Goal: Obtain resource: Obtain resource

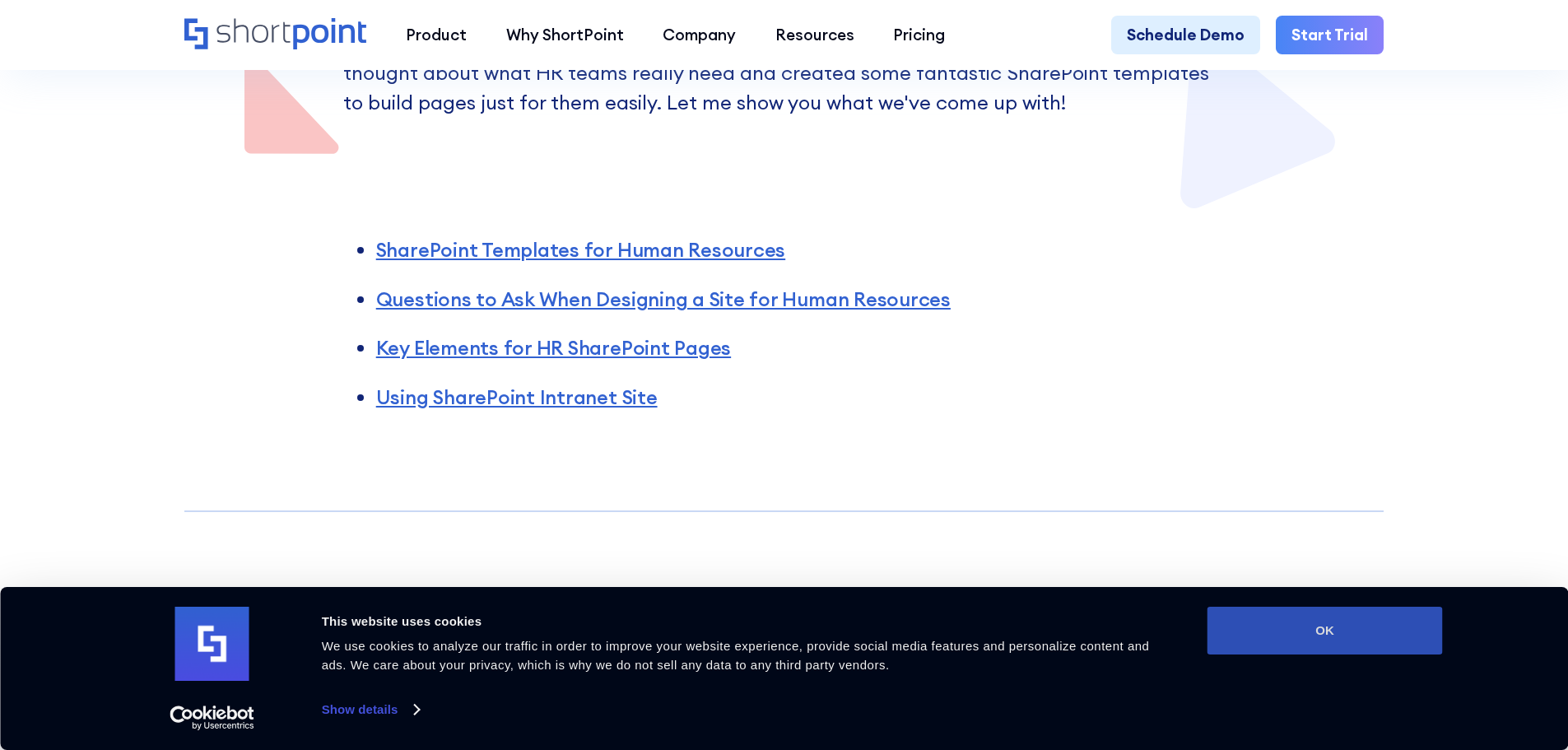
click at [1354, 642] on button "OK" at bounding box center [1325, 630] width 236 height 48
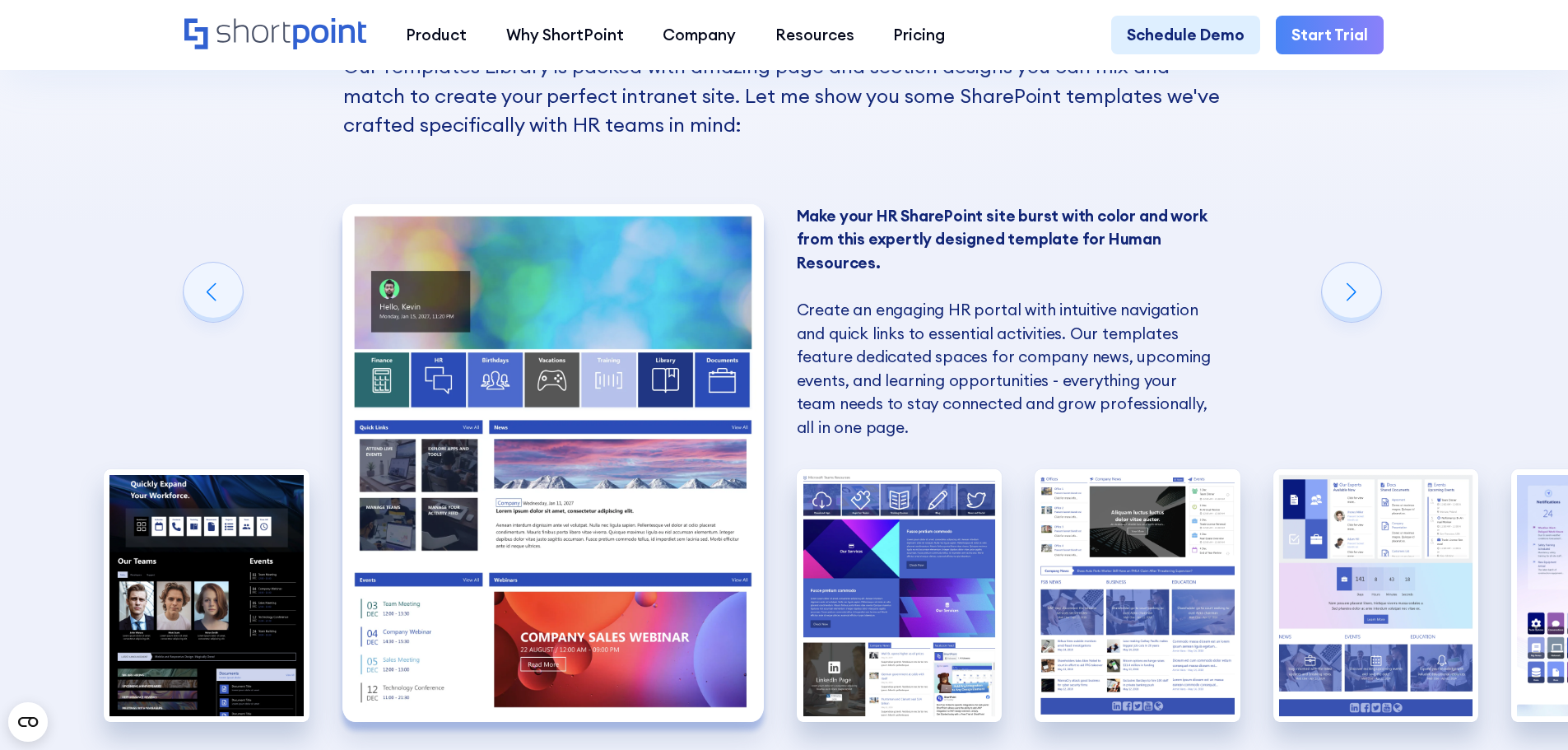
scroll to position [1481, 0]
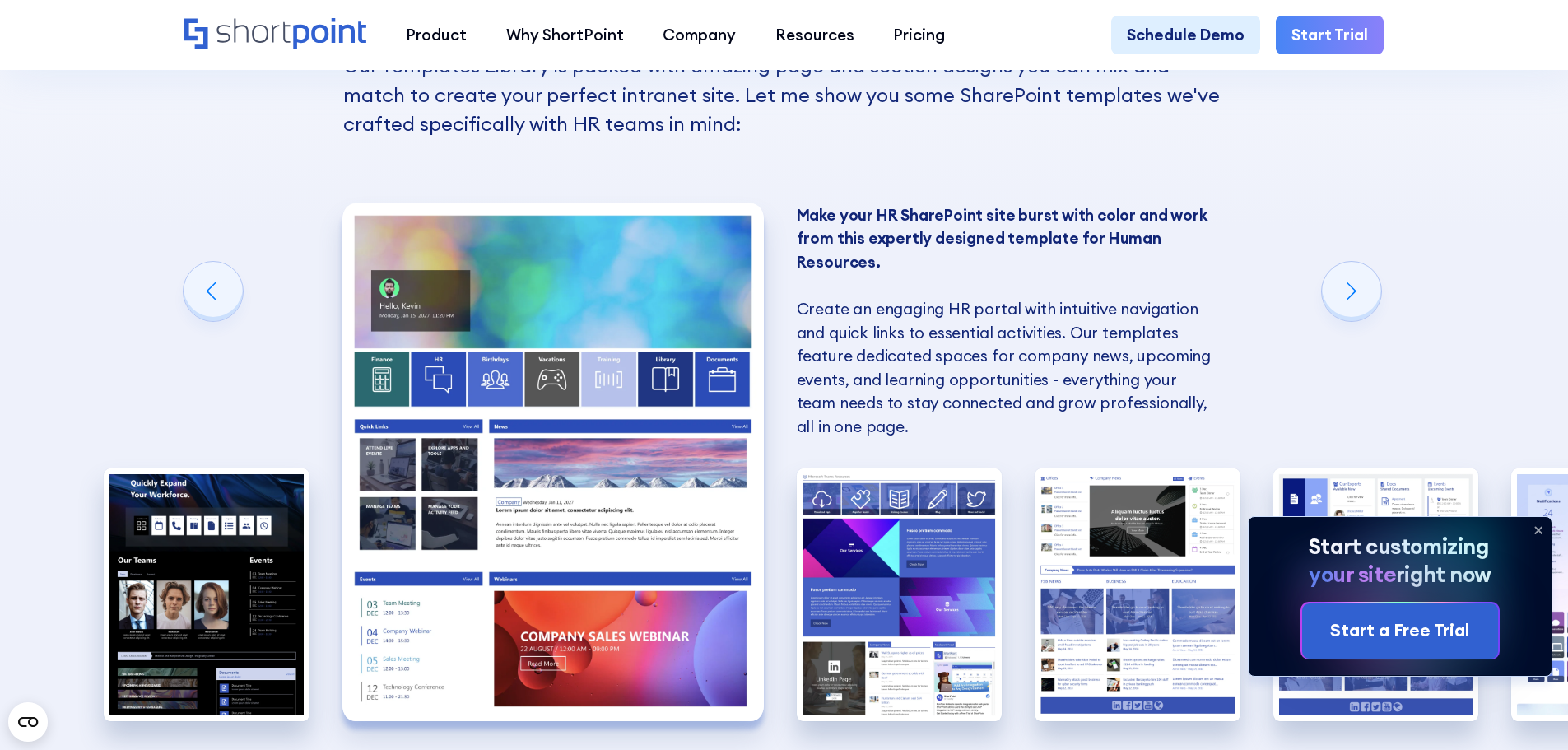
click at [1538, 529] on icon at bounding box center [1538, 530] width 7 height 7
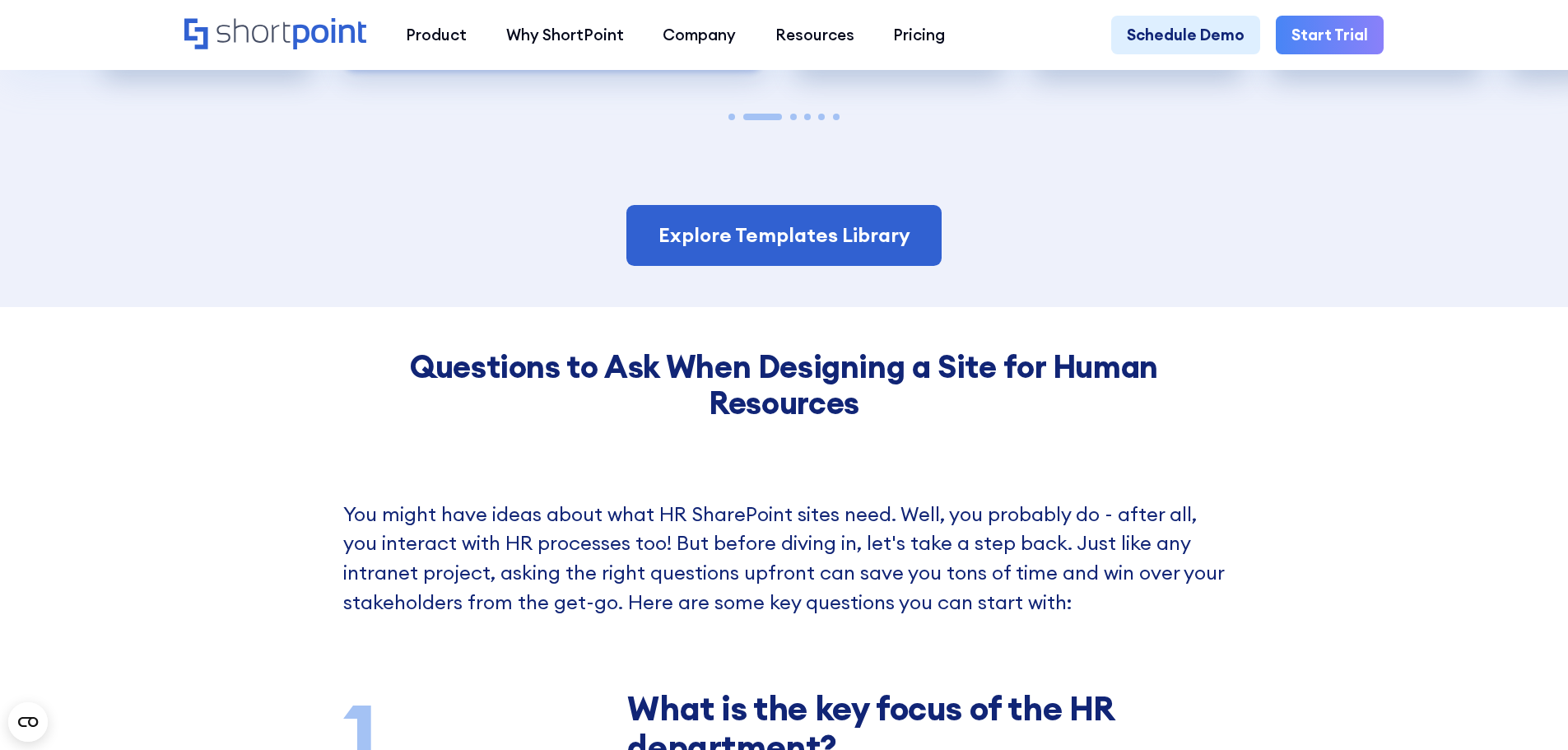
scroll to position [2139, 0]
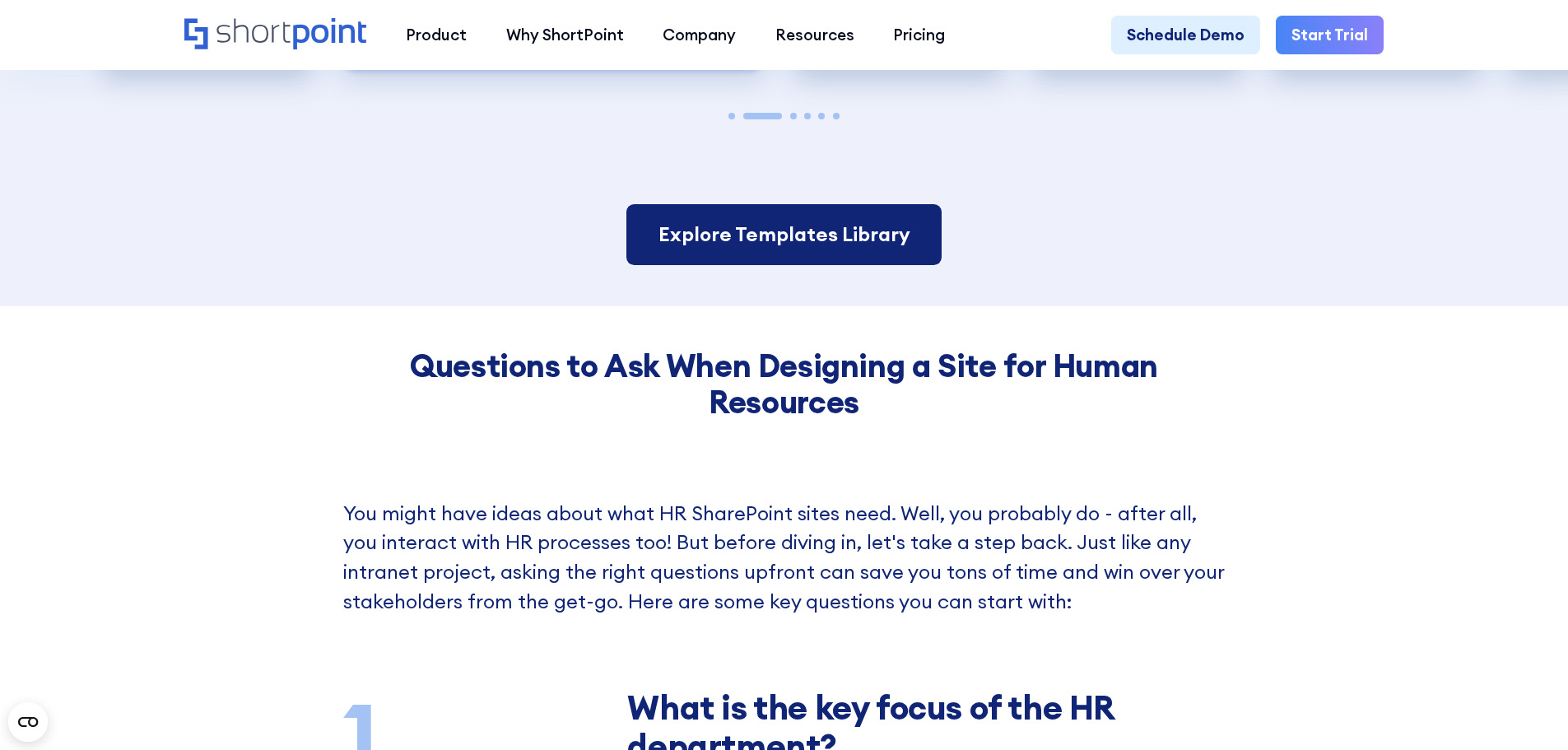
click at [775, 248] on link "Explore Templates Library" at bounding box center [784, 235] width 314 height 61
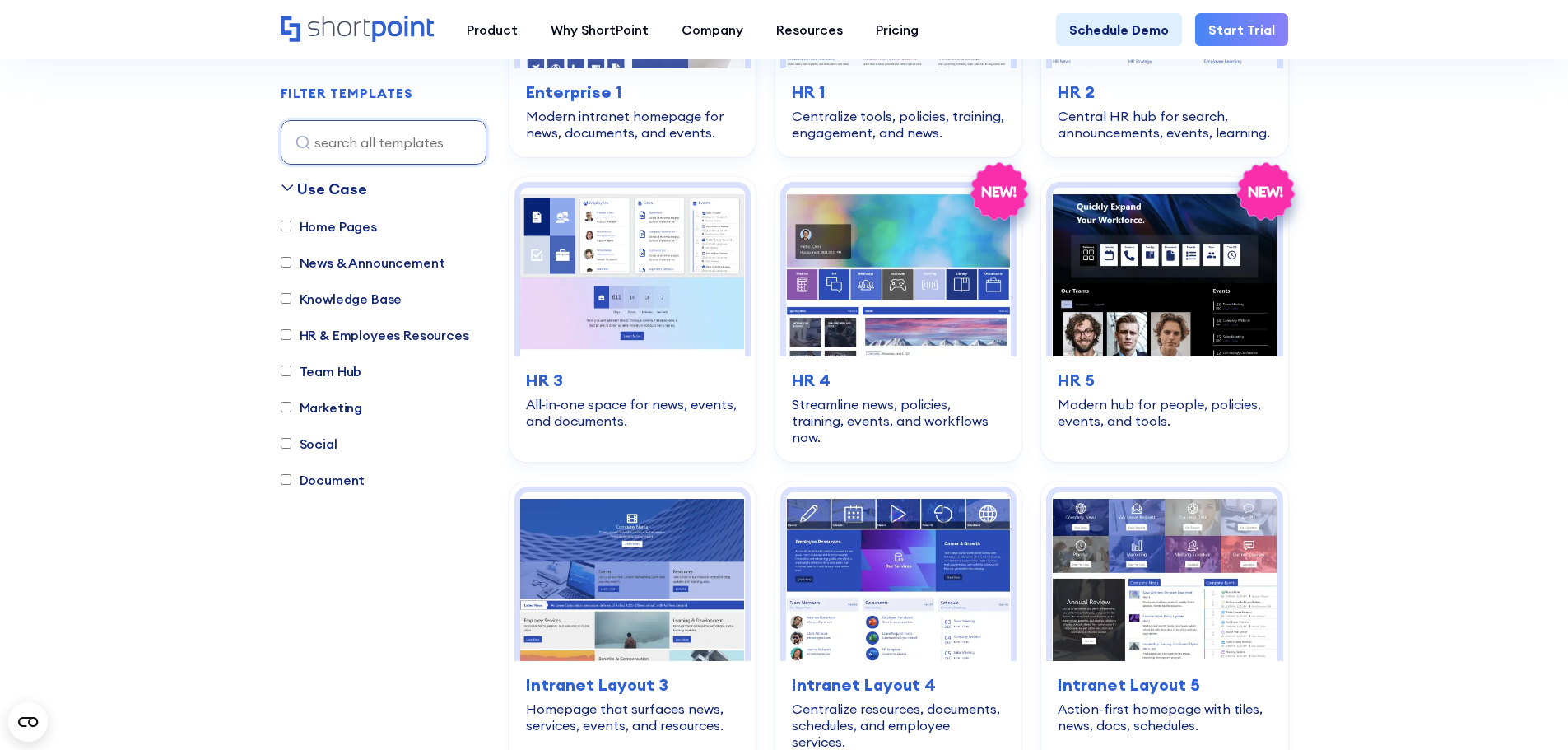
scroll to position [2139, 0]
click at [869, 401] on div "Streamline news, policies, training, events, and workflows now." at bounding box center [898, 420] width 213 height 49
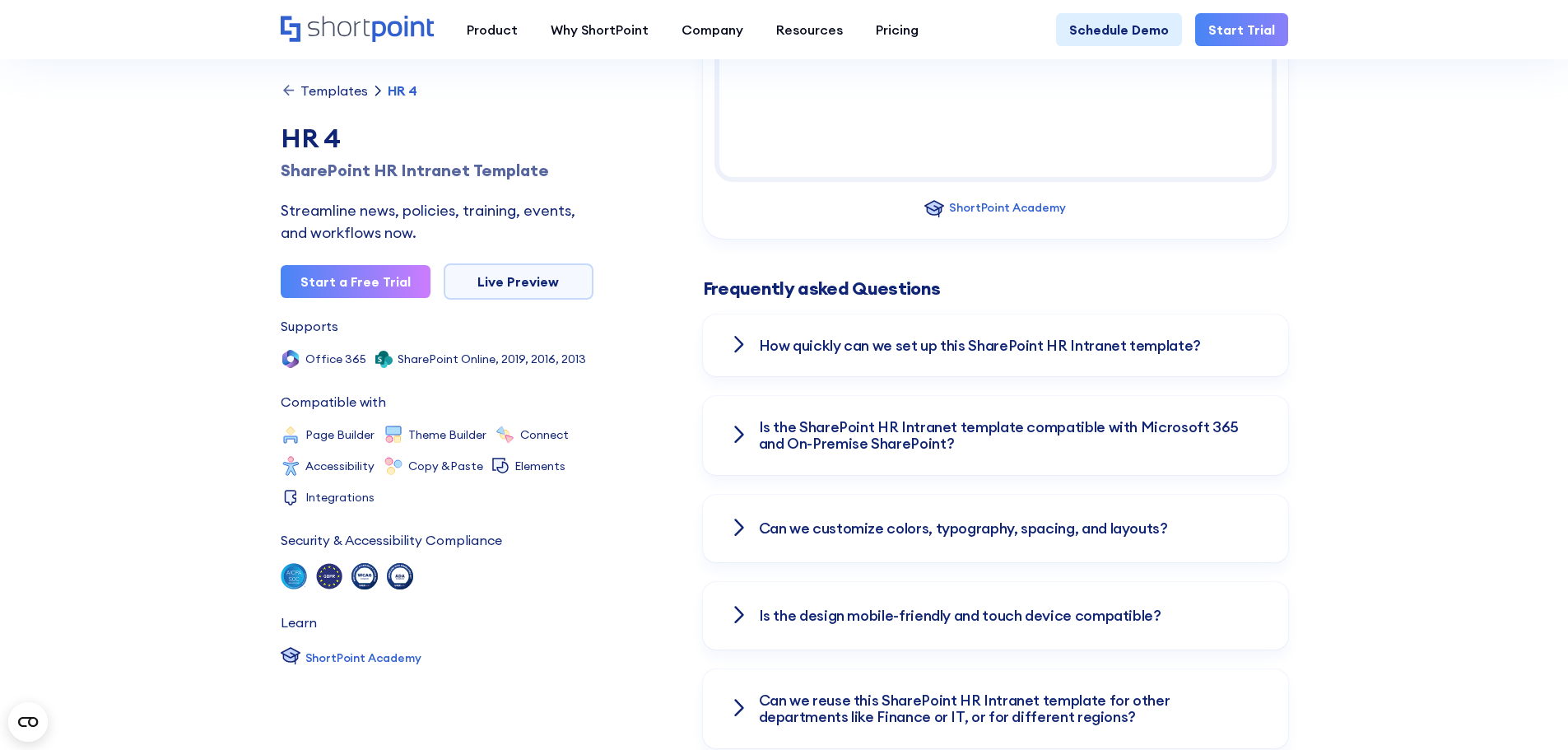
scroll to position [2139, 0]
click at [1099, 505] on div "Can we customize colors, typography, spacing, and layouts?" at bounding box center [995, 528] width 585 height 68
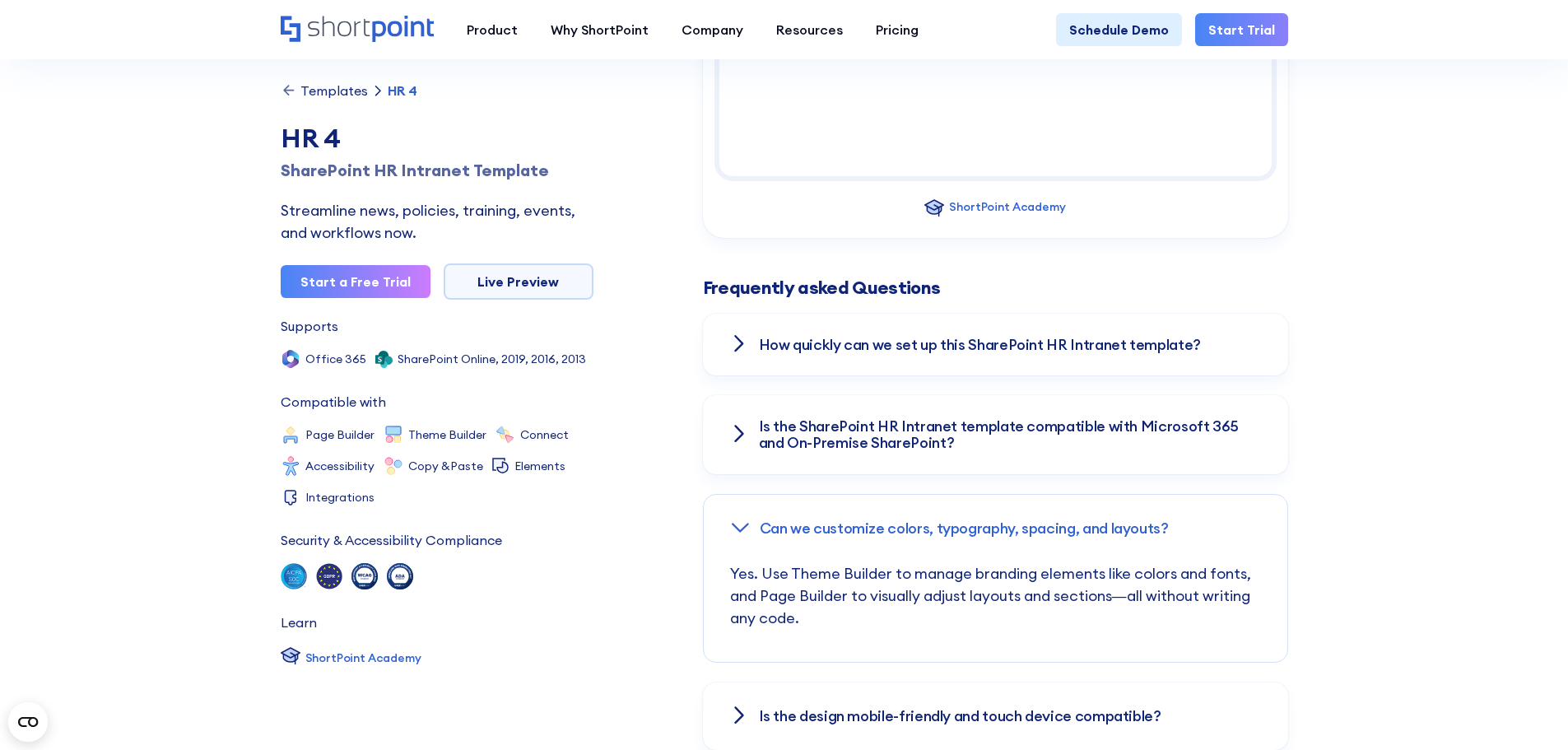
click at [782, 520] on h3 "Can we customize colors, typography, spacing, and layouts?" at bounding box center [964, 528] width 409 height 16
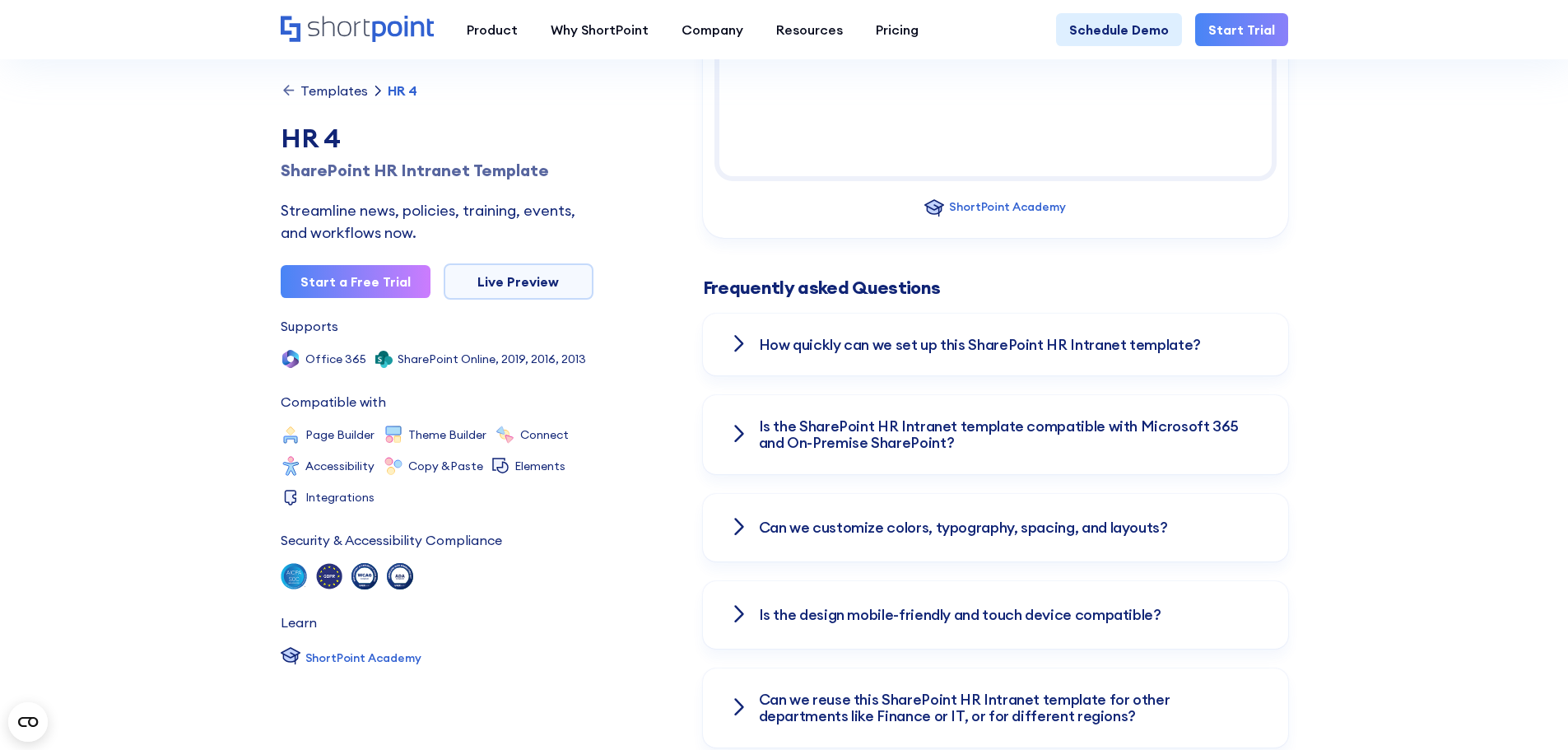
click at [884, 418] on h3 "Is the SharePoint HR Intranet template compatible with Microsoft 365 and On-Pre…" at bounding box center [1010, 434] width 502 height 33
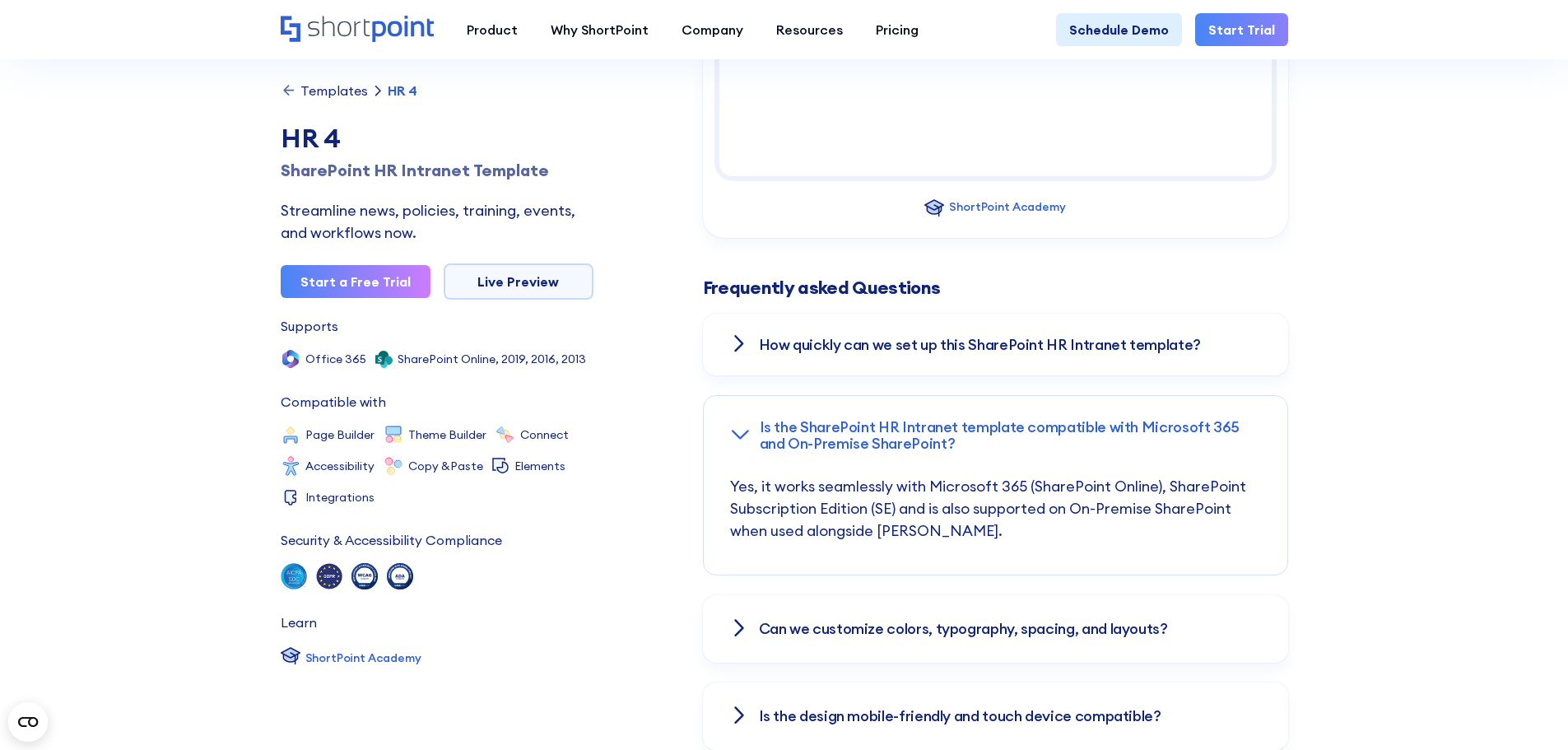
click at [884, 419] on h3 "Is the SharePoint HR Intranet template compatible with Microsoft 365 and On-Pre…" at bounding box center [1011, 435] width 502 height 33
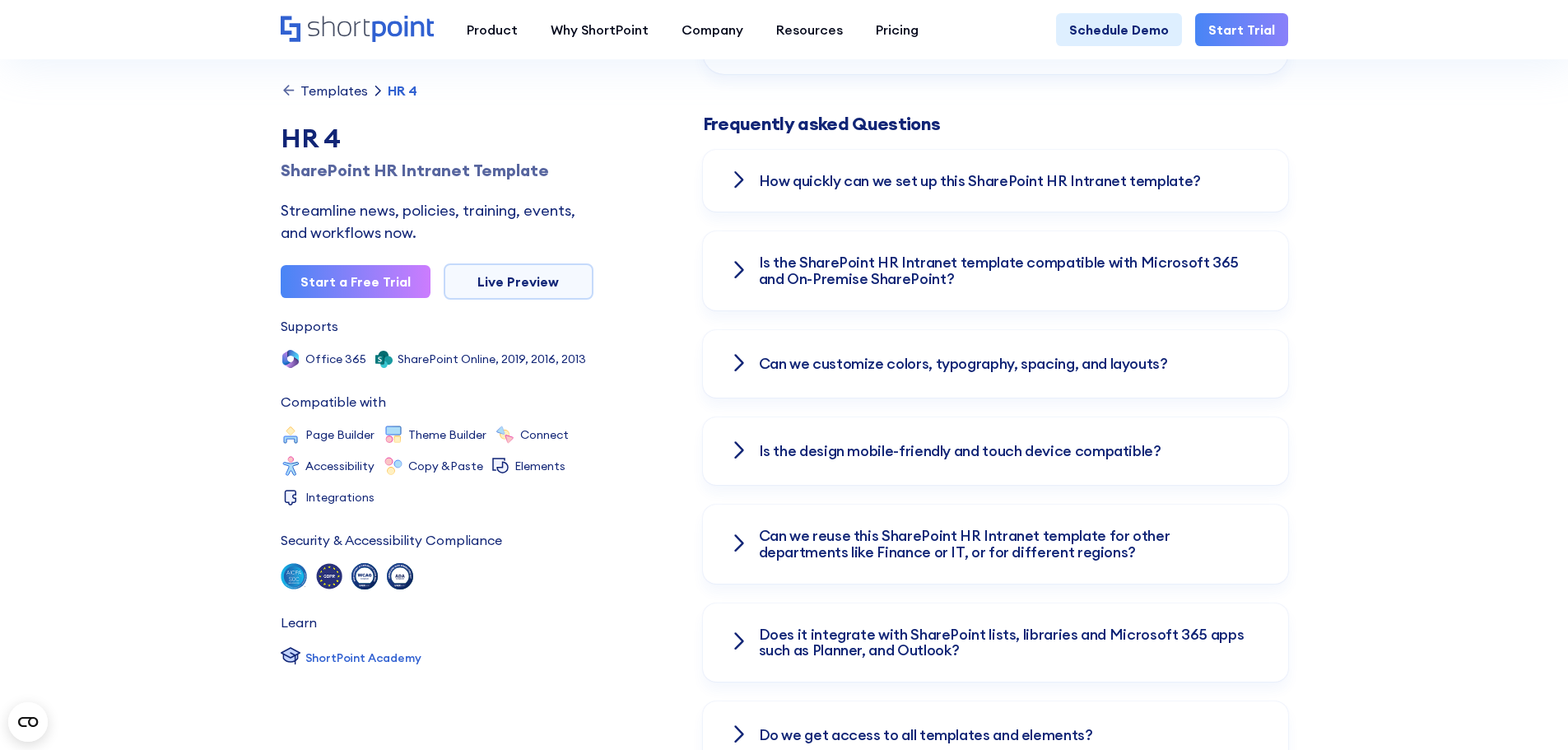
scroll to position [2303, 0]
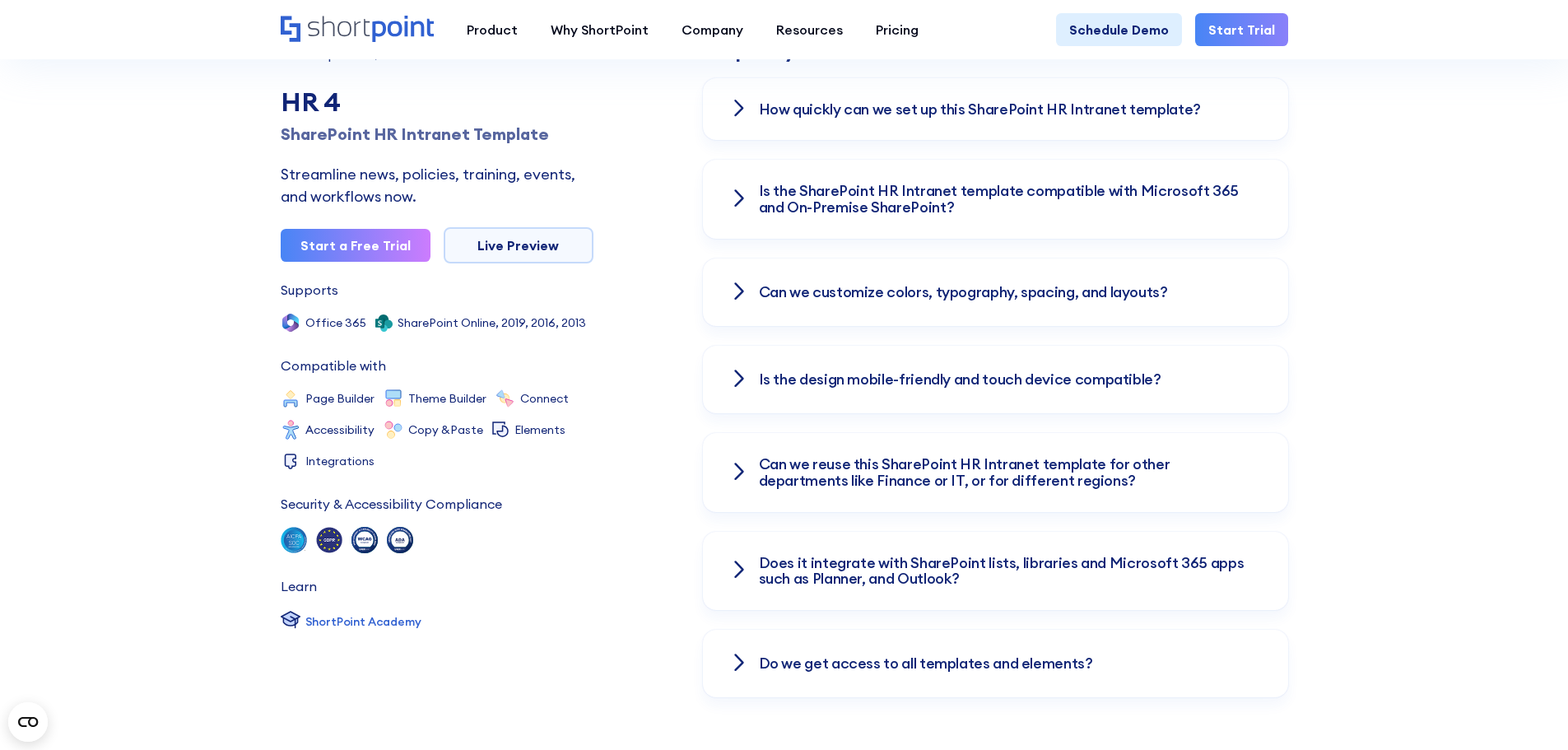
click at [794, 456] on h3 "Can we reuse this SharePoint HR Intranet template for other departments like Fi…" at bounding box center [1010, 472] width 502 height 33
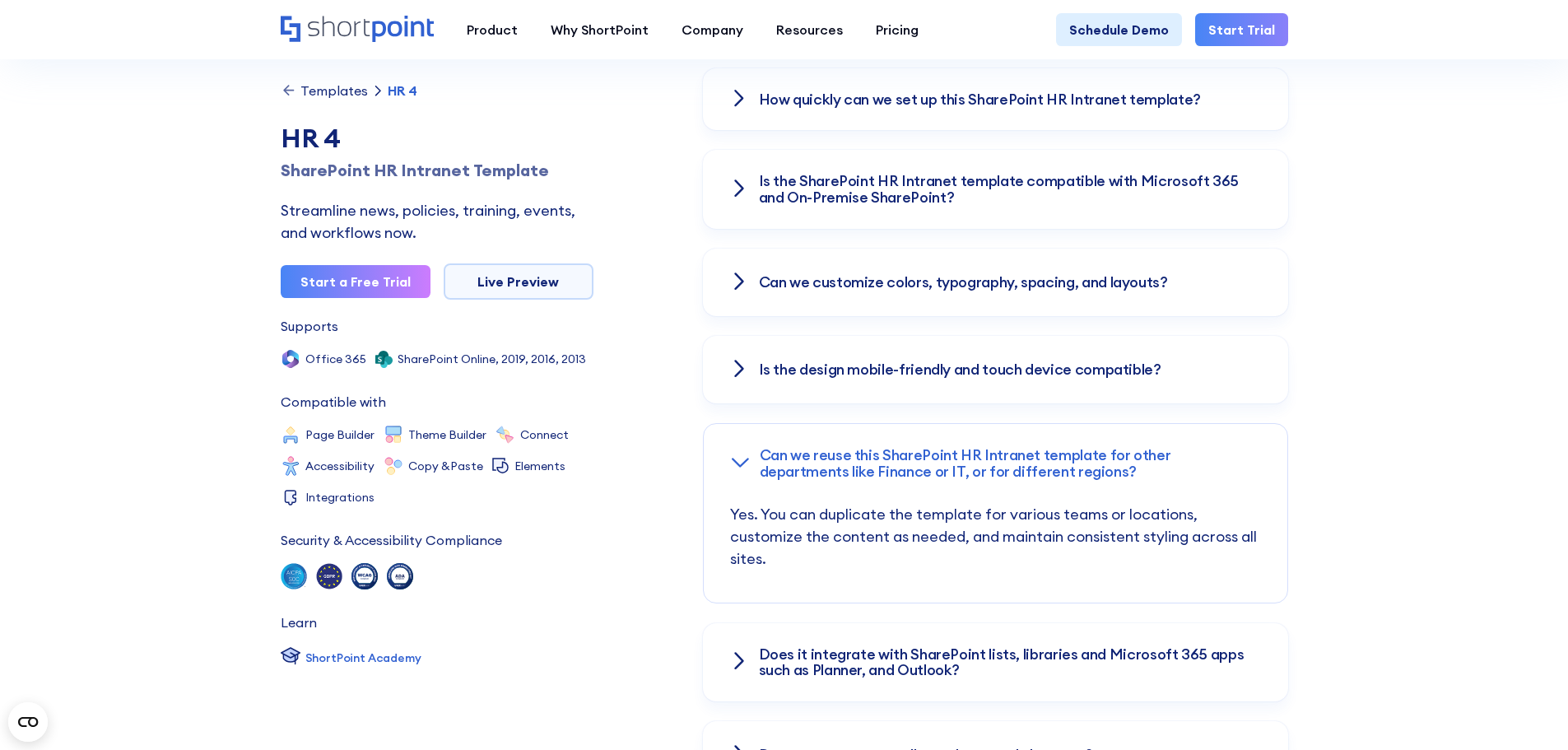
scroll to position [2385, 0]
click at [752, 423] on div "Can we reuse this SharePoint HR Intranet template for other departments like Fi…" at bounding box center [995, 463] width 583 height 79
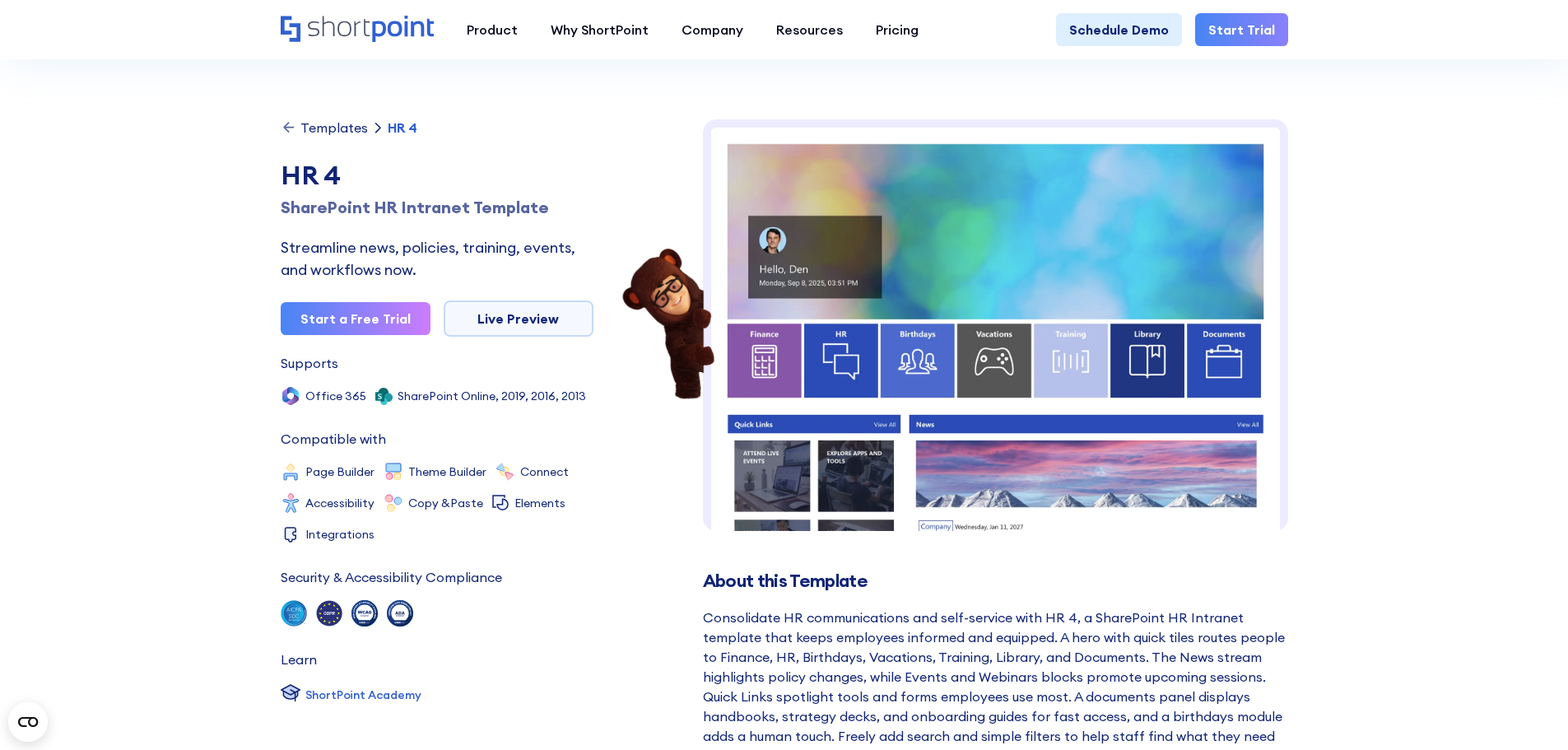
scroll to position [0, 0]
